Goal: Information Seeking & Learning: Learn about a topic

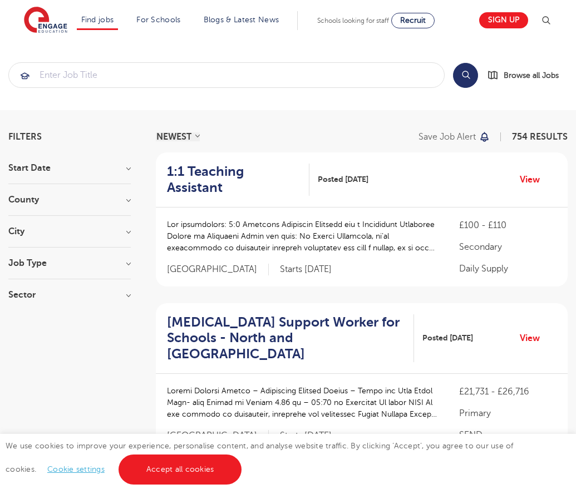
scroll to position [1113, 0]
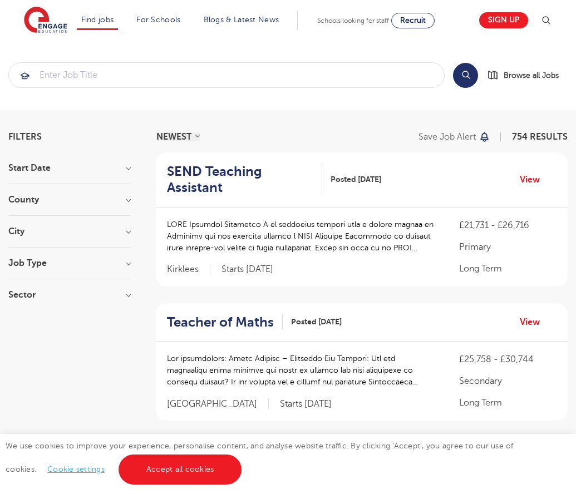
scroll to position [1082, 0]
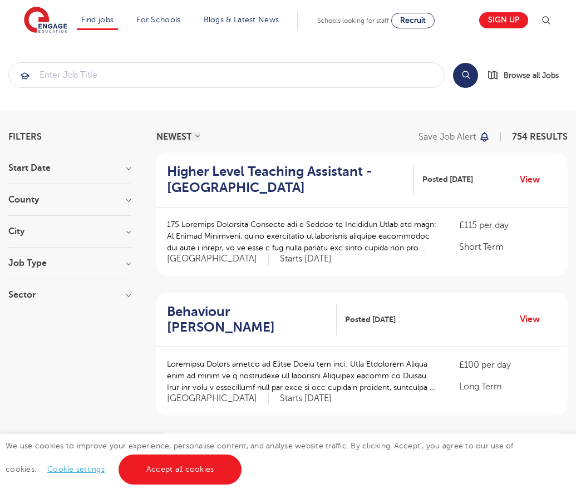
scroll to position [1076, 0]
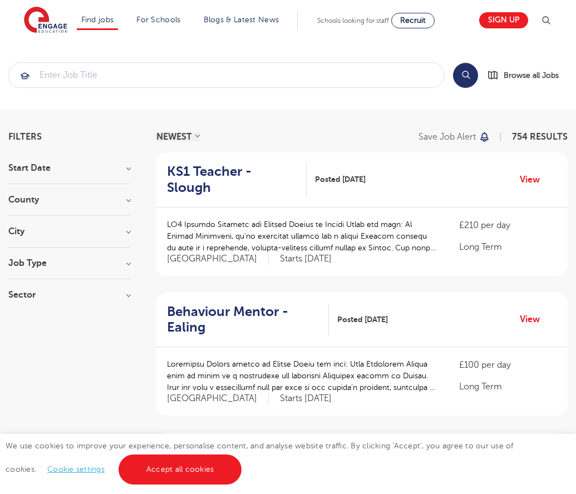
scroll to position [1091, 0]
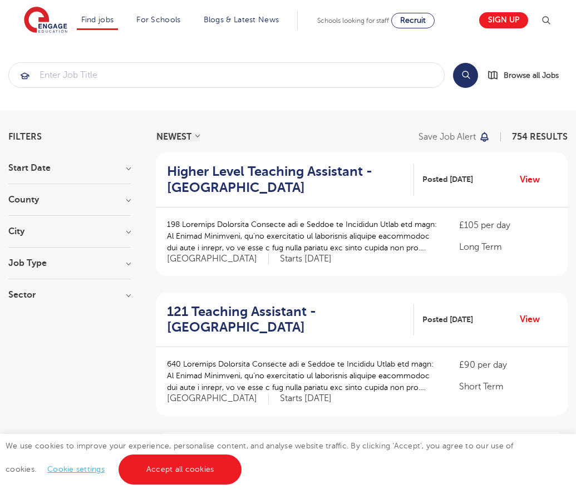
scroll to position [1102, 0]
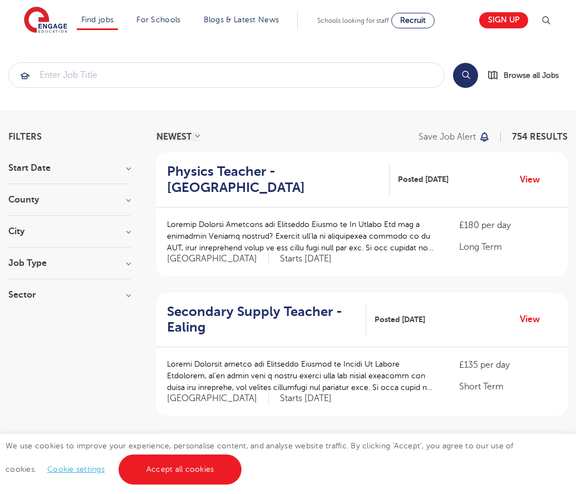
scroll to position [1091, 0]
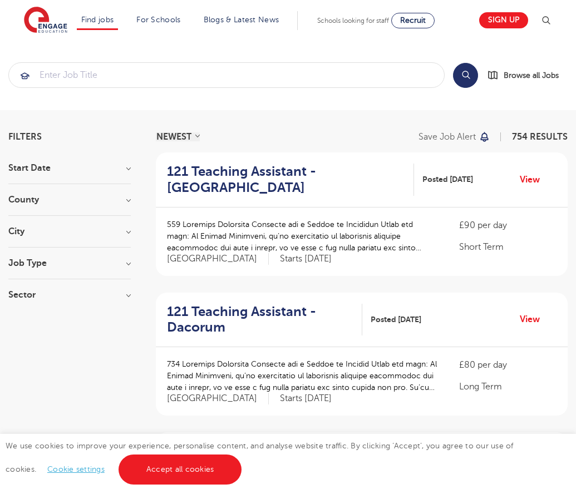
scroll to position [1091, 0]
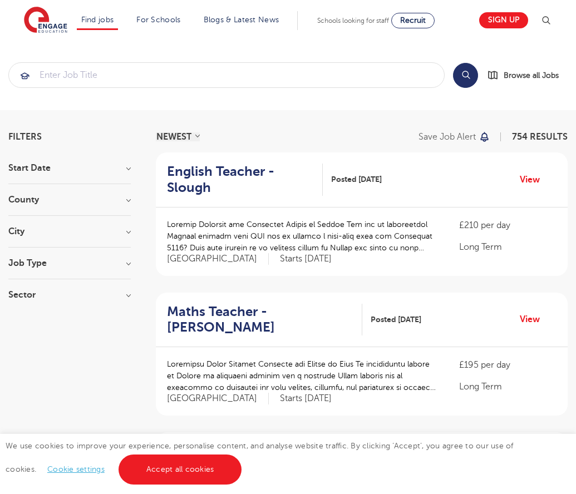
scroll to position [1113, 0]
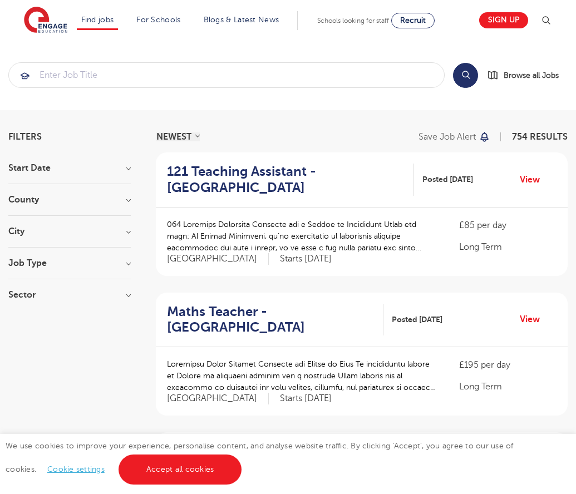
scroll to position [1091, 0]
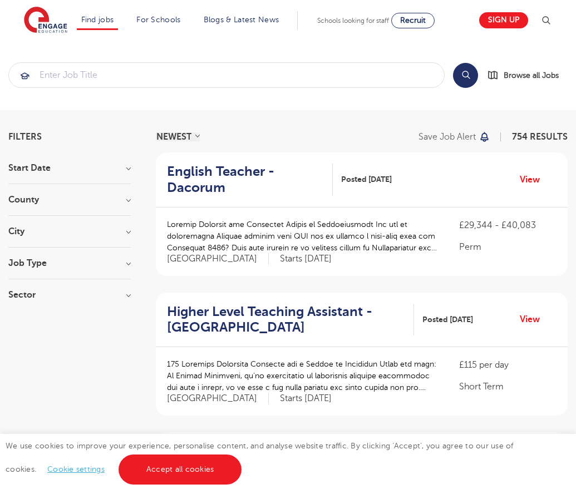
scroll to position [1091, 0]
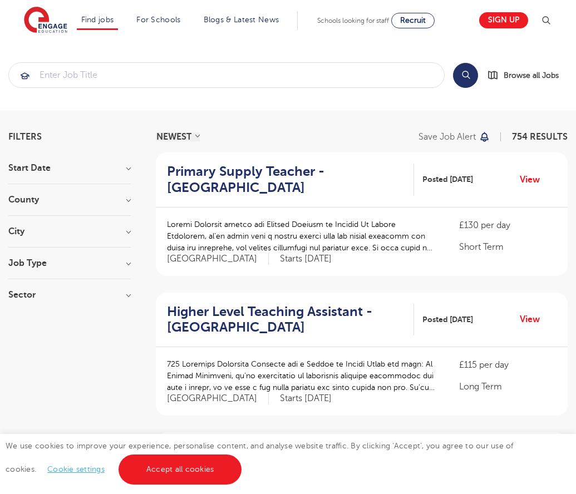
scroll to position [1091, 0]
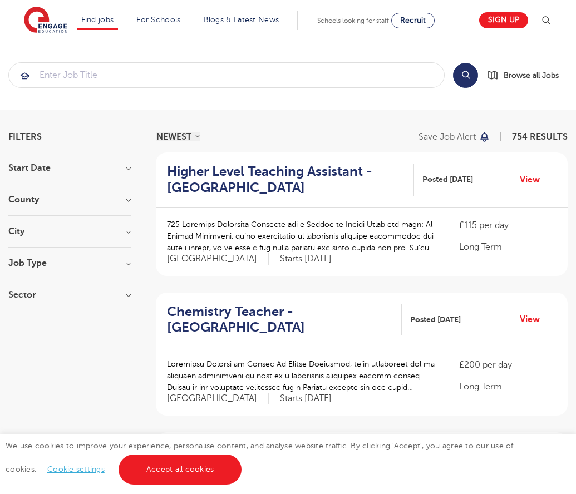
scroll to position [1091, 0]
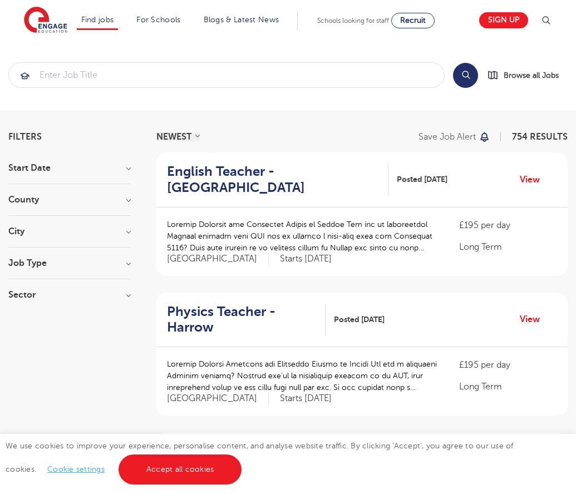
scroll to position [1144, 0]
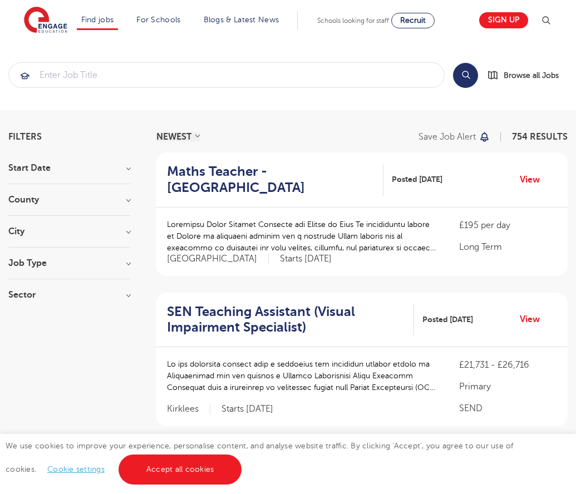
scroll to position [1118, 0]
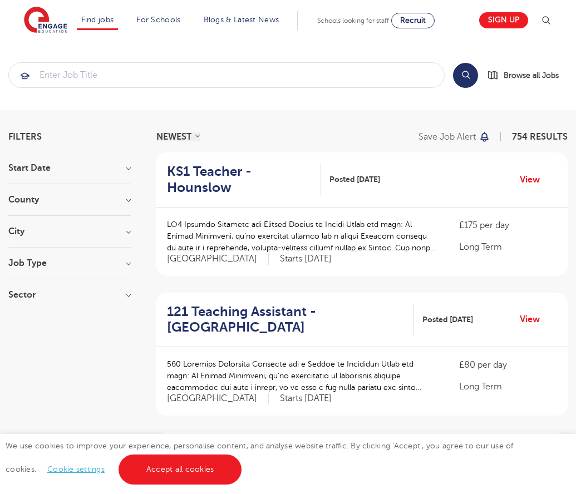
scroll to position [1091, 0]
